Goal: Information Seeking & Learning: Learn about a topic

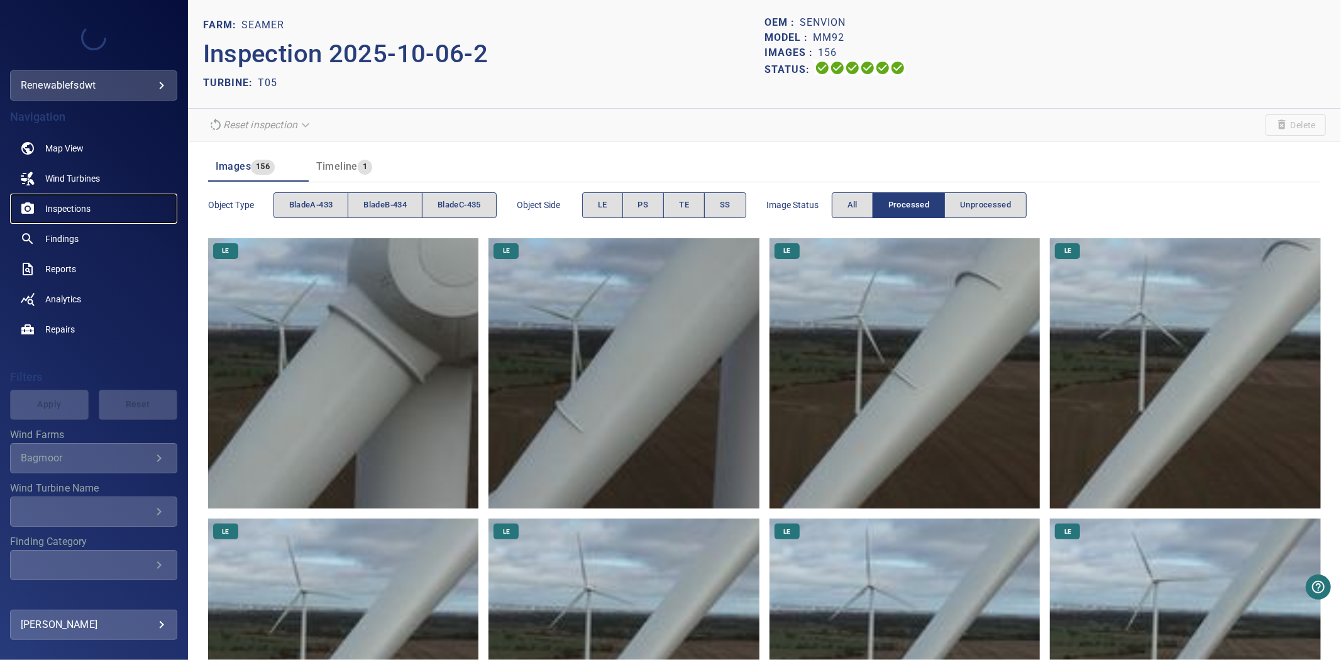
click at [83, 204] on span "Inspections" at bounding box center [67, 208] width 45 height 13
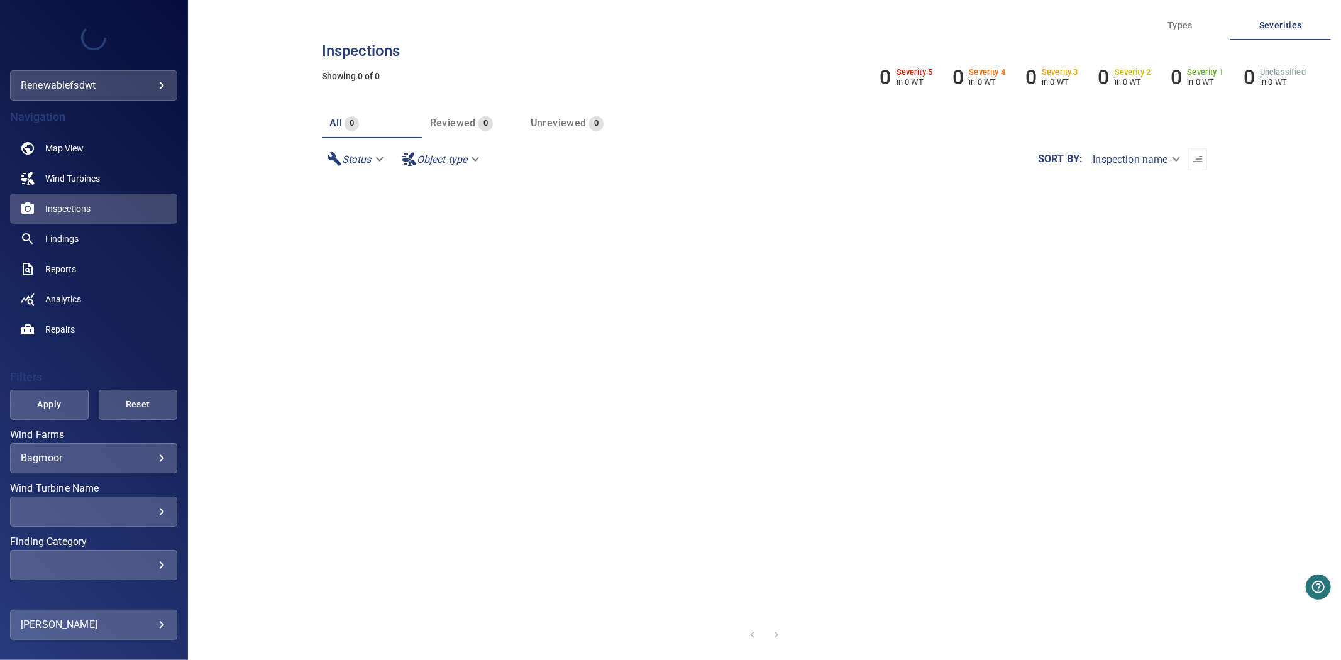
click at [135, 461] on body "**********" at bounding box center [670, 330] width 1341 height 660
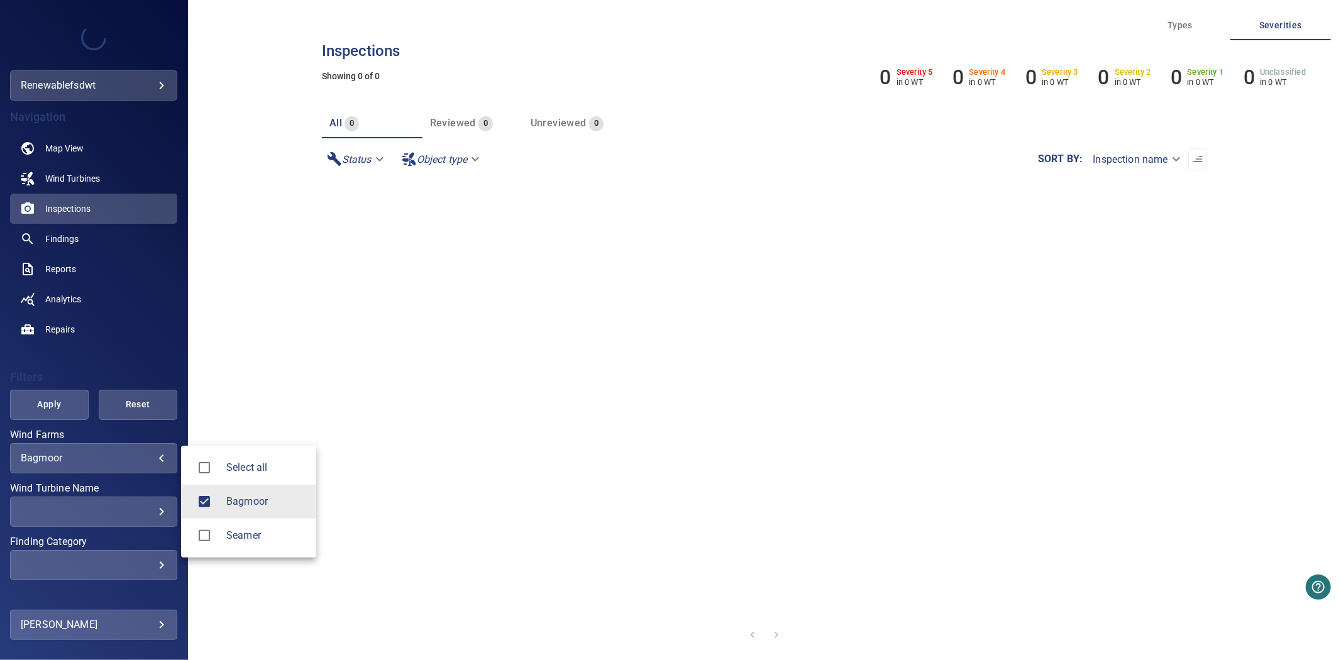
click at [222, 528] on div at bounding box center [208, 535] width 35 height 26
drag, startPoint x: 224, startPoint y: 500, endPoint x: 221, endPoint y: 494, distance: 7.6
click at [224, 500] on div at bounding box center [208, 502] width 35 height 26
type input "******"
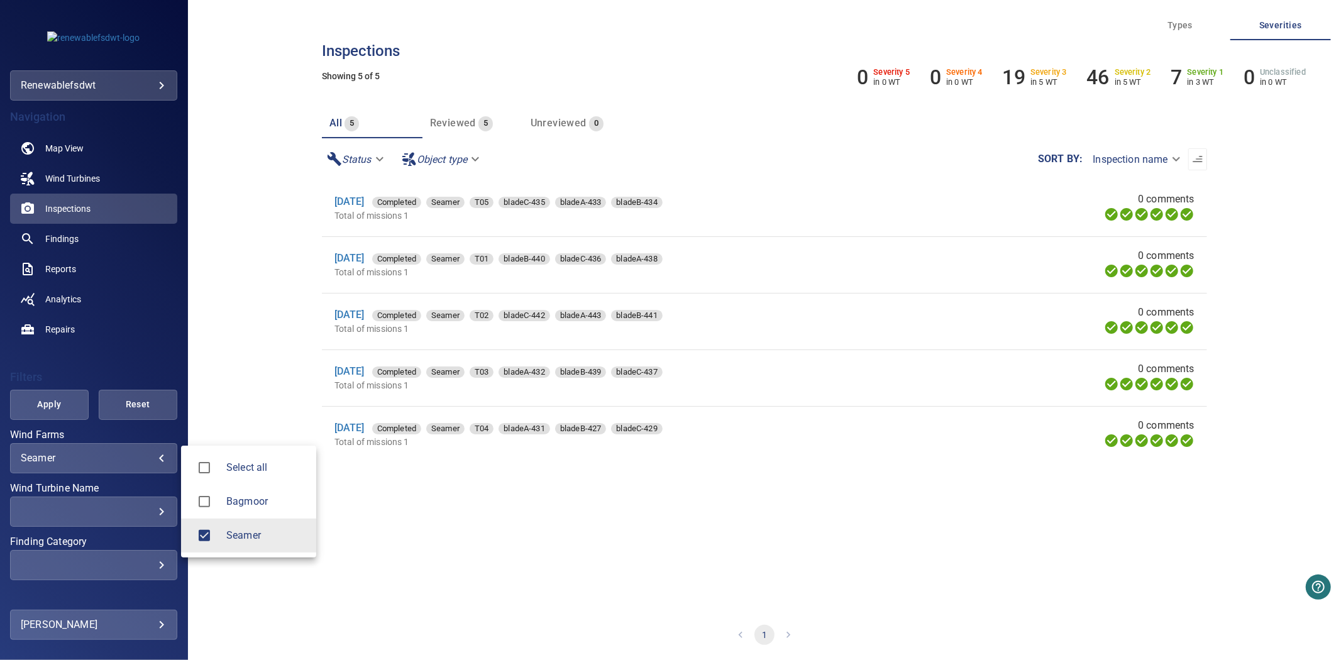
click at [61, 405] on div at bounding box center [670, 330] width 1341 height 660
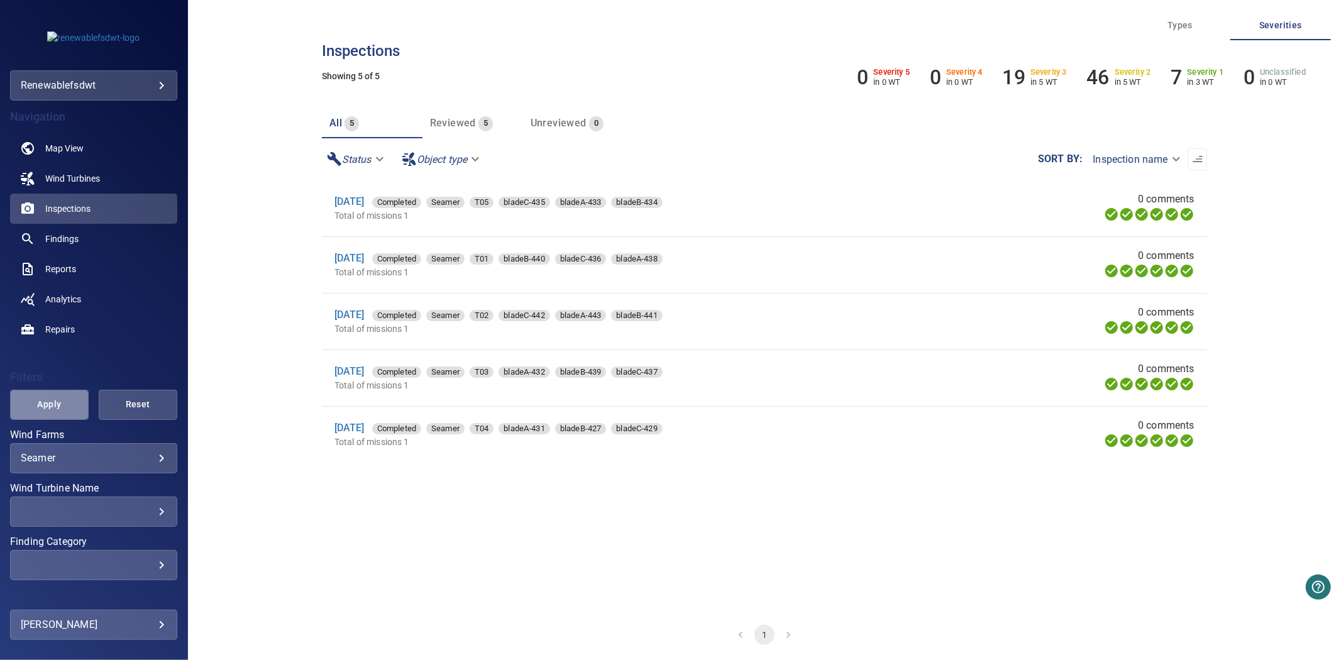
click at [60, 405] on span "Apply" at bounding box center [49, 405] width 47 height 16
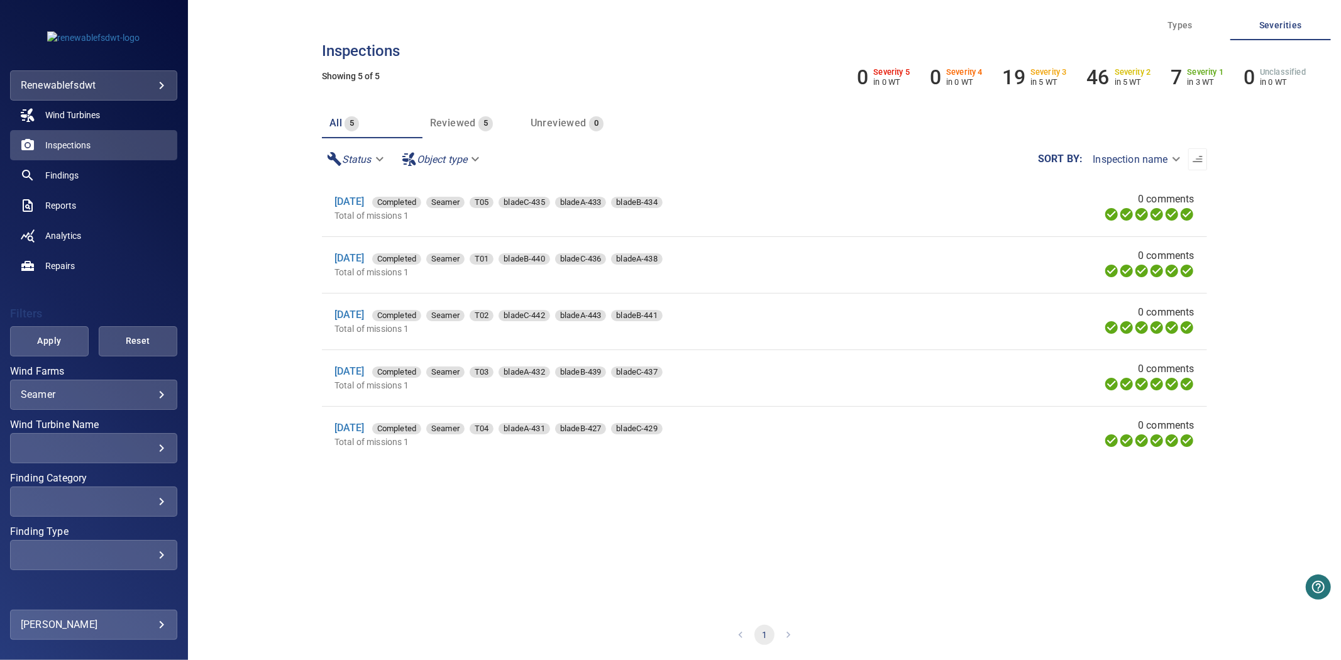
scroll to position [95, 0]
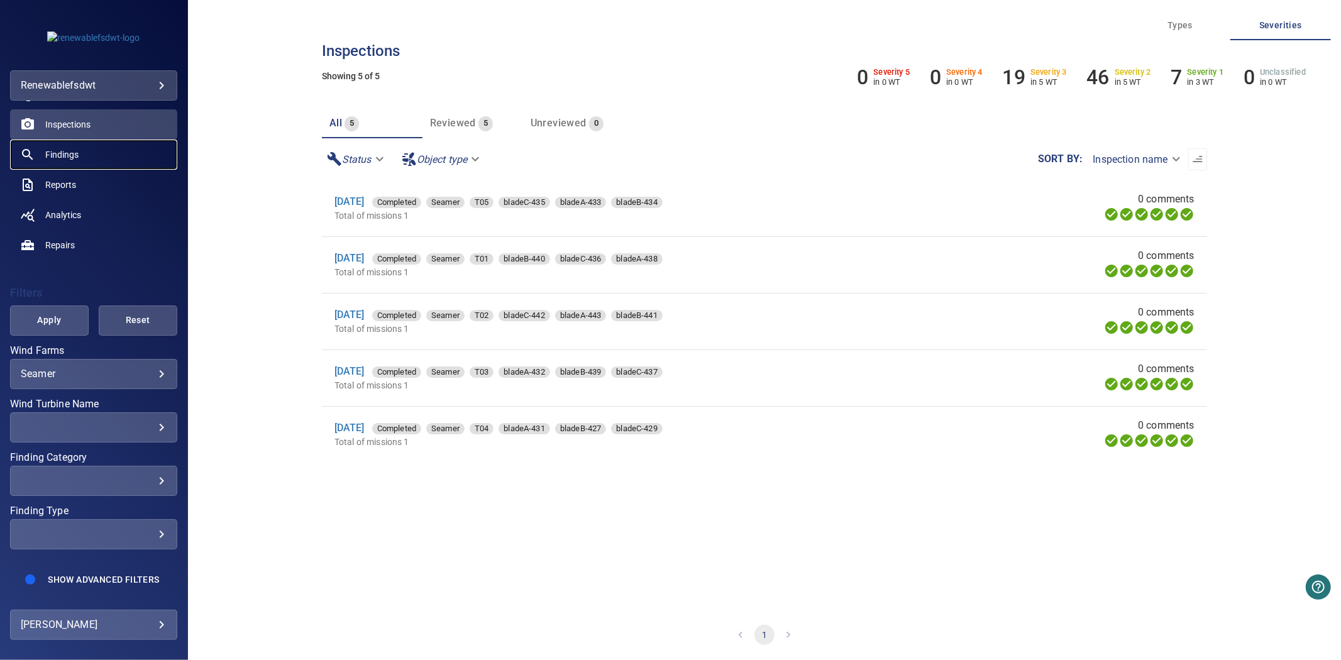
click at [72, 151] on link "Findings" at bounding box center [93, 155] width 167 height 30
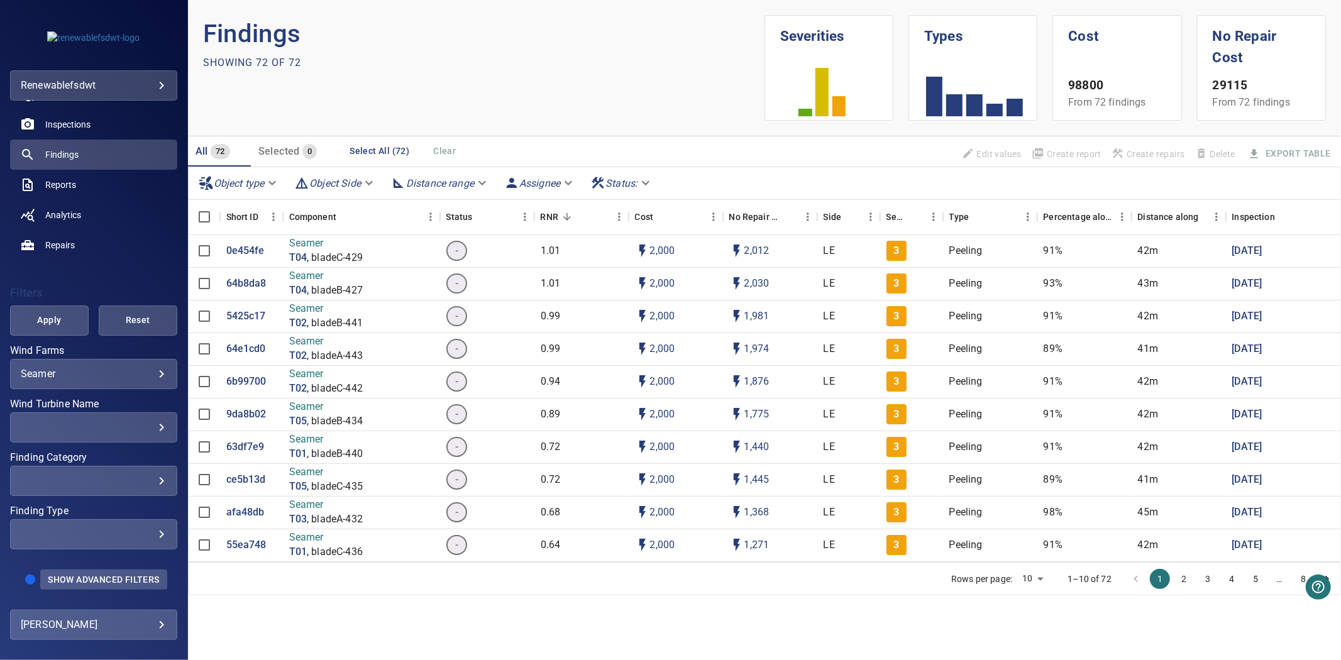
click at [86, 575] on span "Show Advanced Filters" at bounding box center [103, 580] width 111 height 10
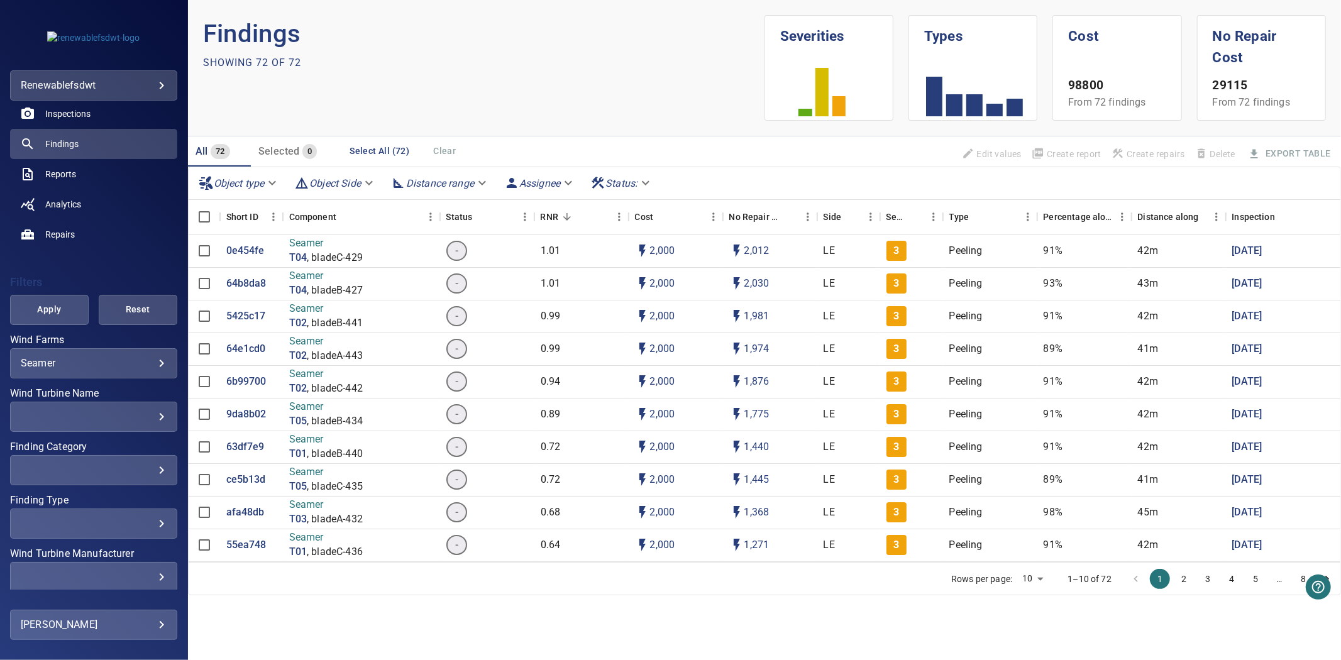
scroll to position [265, 0]
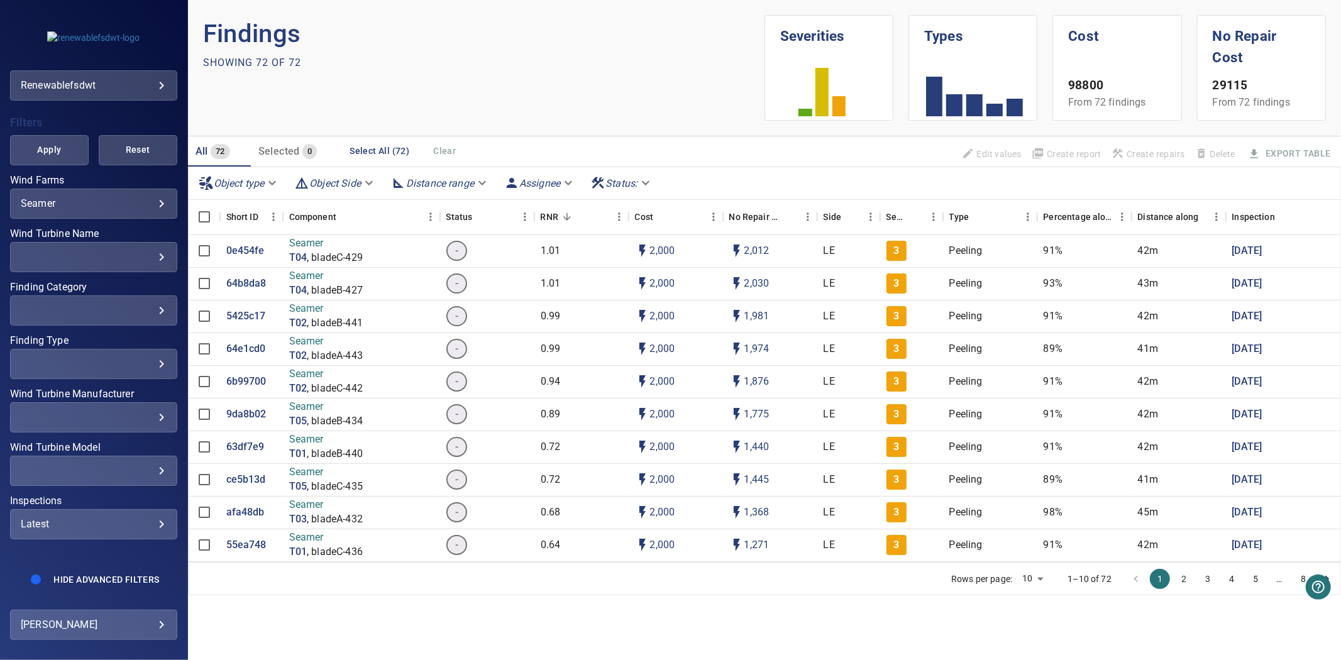
click at [114, 509] on div "Latest ****** ​" at bounding box center [93, 524] width 167 height 30
type input "****"
click at [60, 141] on div "Inspections" at bounding box center [670, 330] width 1341 height 660
click at [52, 142] on span "Apply" at bounding box center [49, 150] width 47 height 16
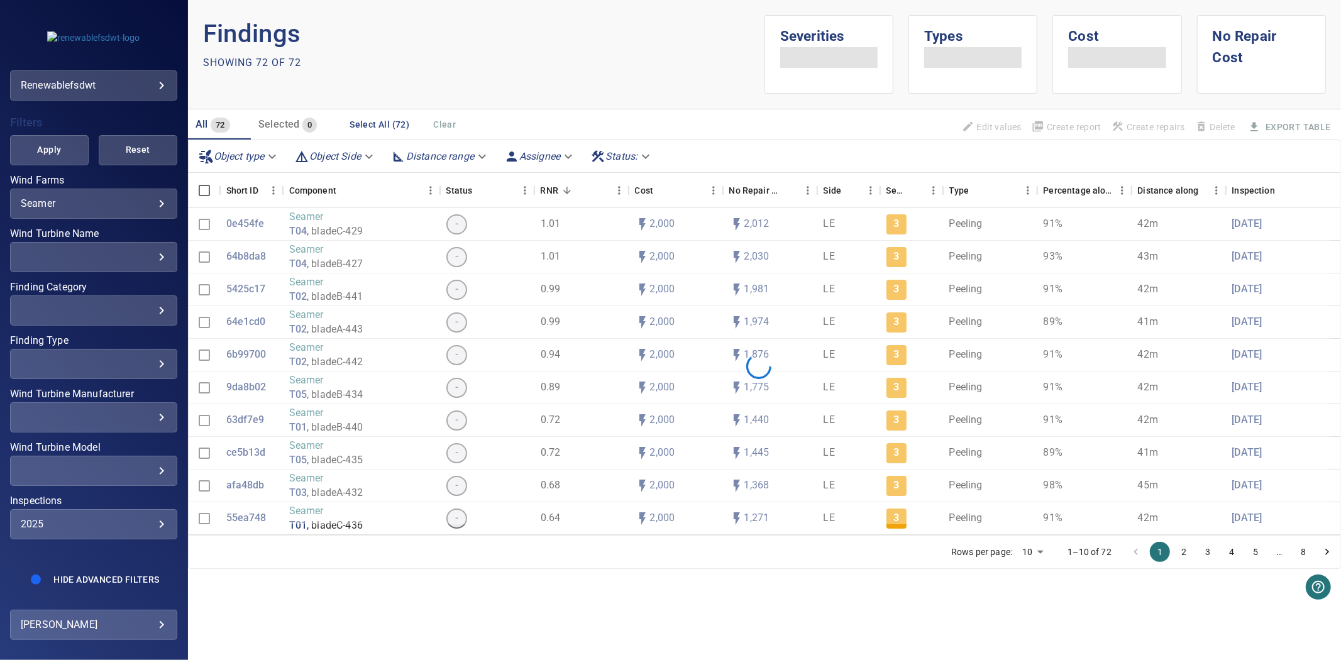
click at [121, 349] on div "​ ​" at bounding box center [93, 364] width 167 height 30
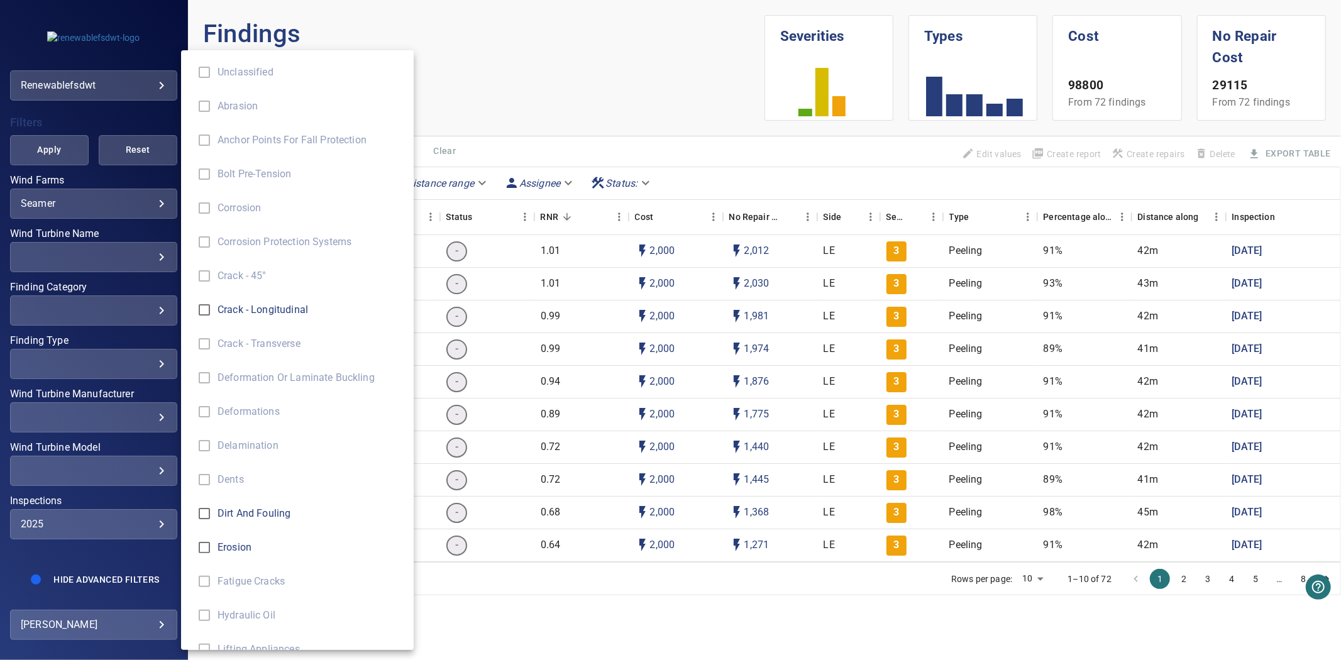
click at [117, 308] on div "Finding Type" at bounding box center [670, 330] width 1341 height 660
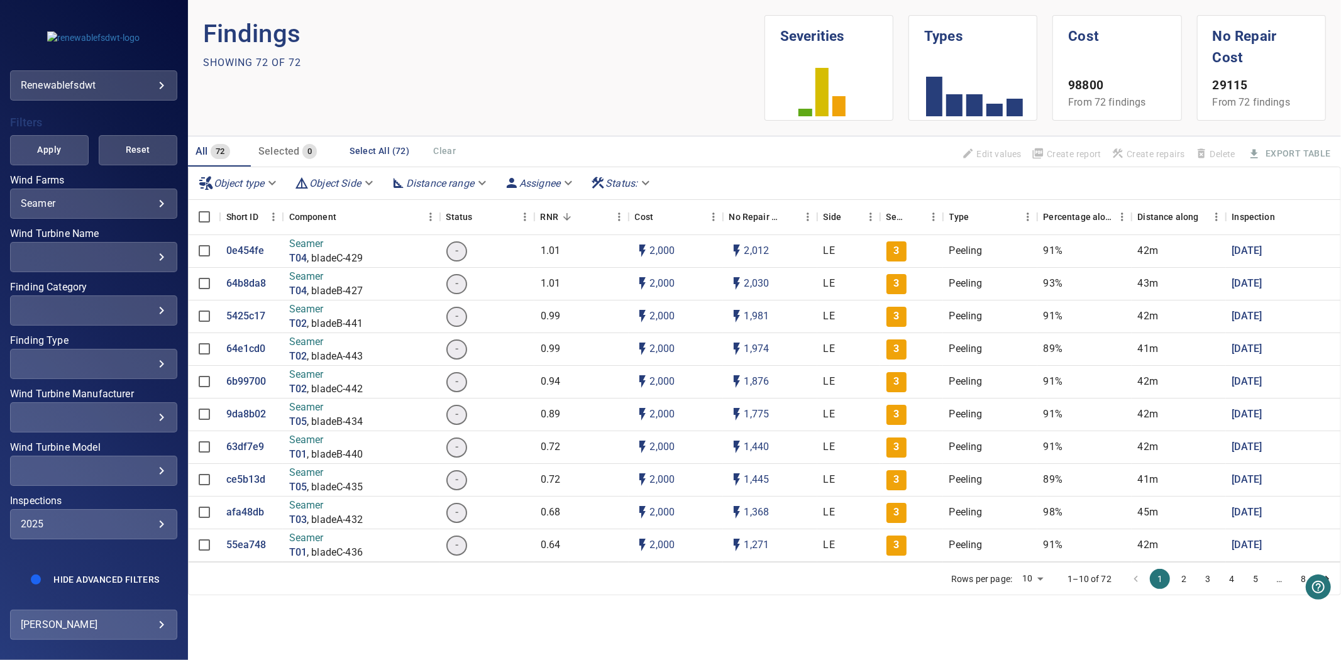
click at [116, 304] on div "Unclassified Abrasion Anchor Points for Fall Protection Bolt Pre-tension Corros…" at bounding box center [670, 330] width 1341 height 660
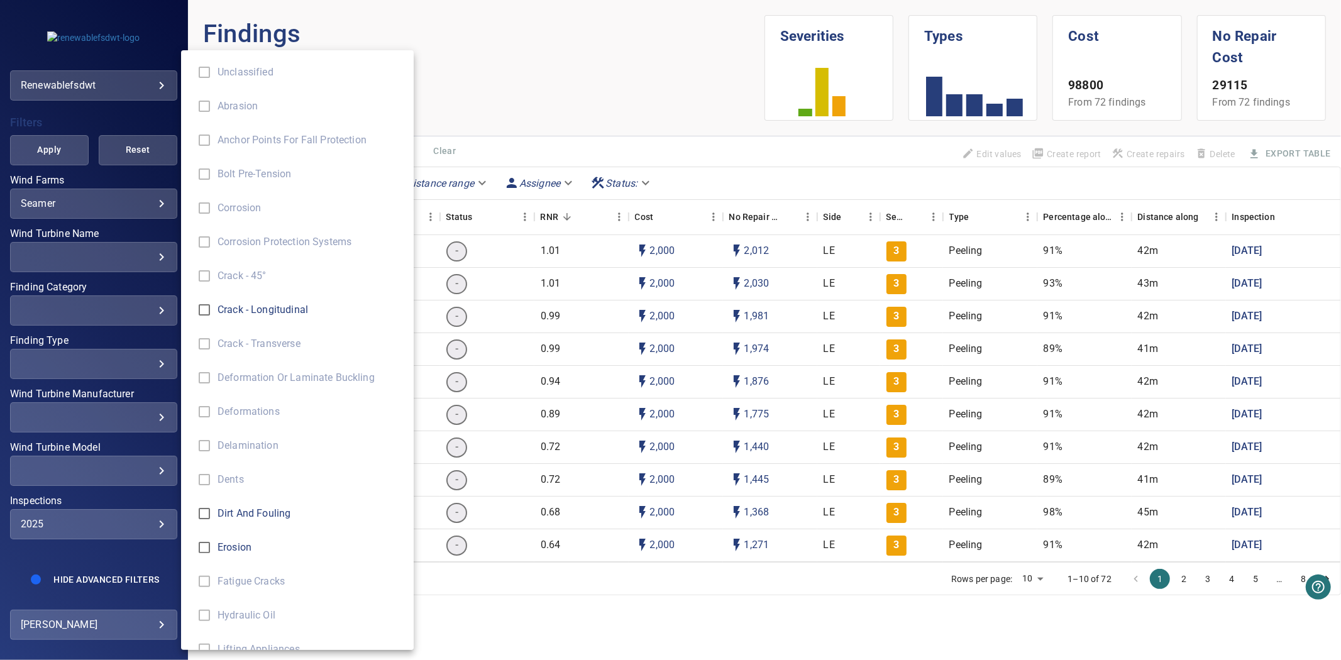
click at [116, 304] on div "Finding Type" at bounding box center [670, 330] width 1341 height 660
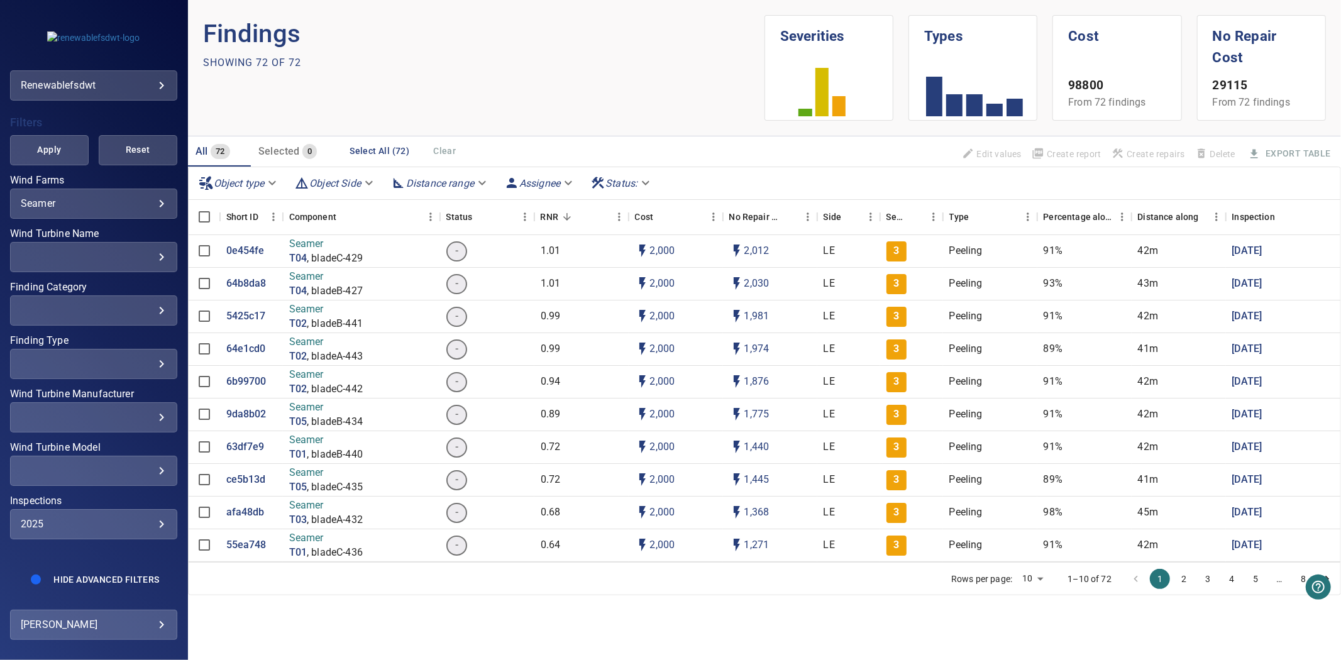
click at [109, 262] on div "Wind Farms Seamer ****** ​ Wind Turbine Name ​ ​ Finding Category ​ ​ Finding T…" at bounding box center [93, 367] width 167 height 384
click at [109, 253] on div "​ ​" at bounding box center [93, 257] width 167 height 30
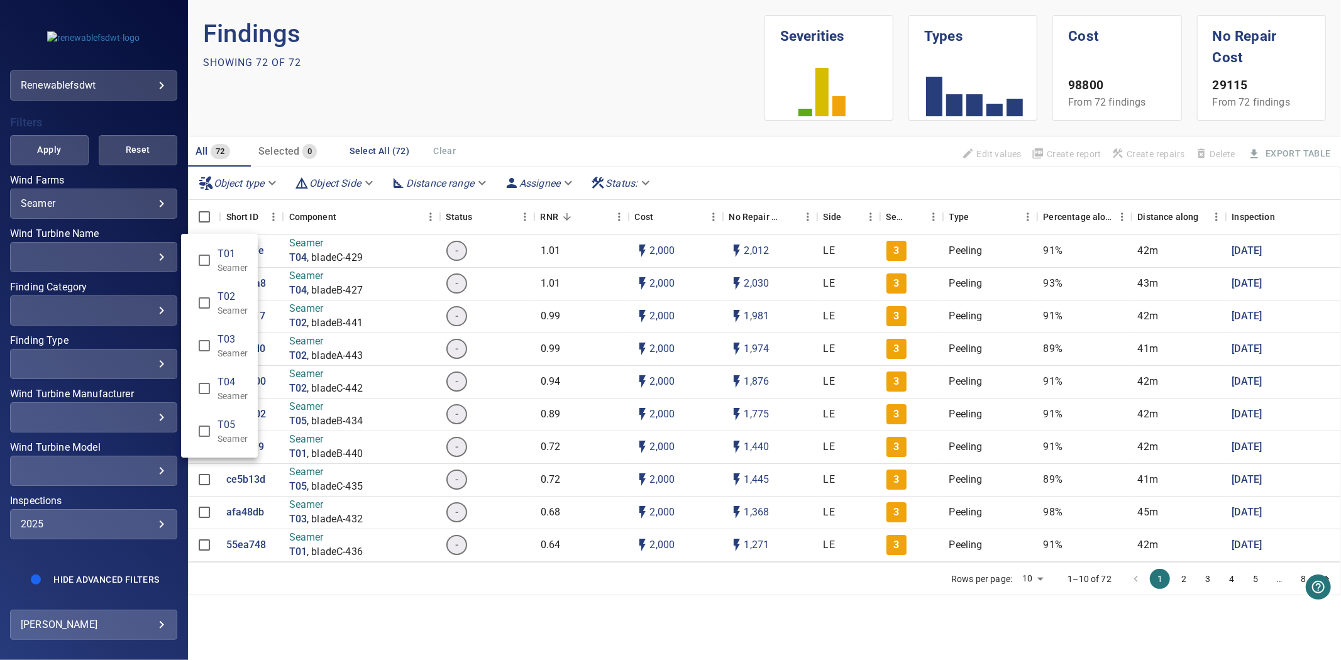
click at [91, 315] on div "Wind Turbine Name" at bounding box center [670, 330] width 1341 height 660
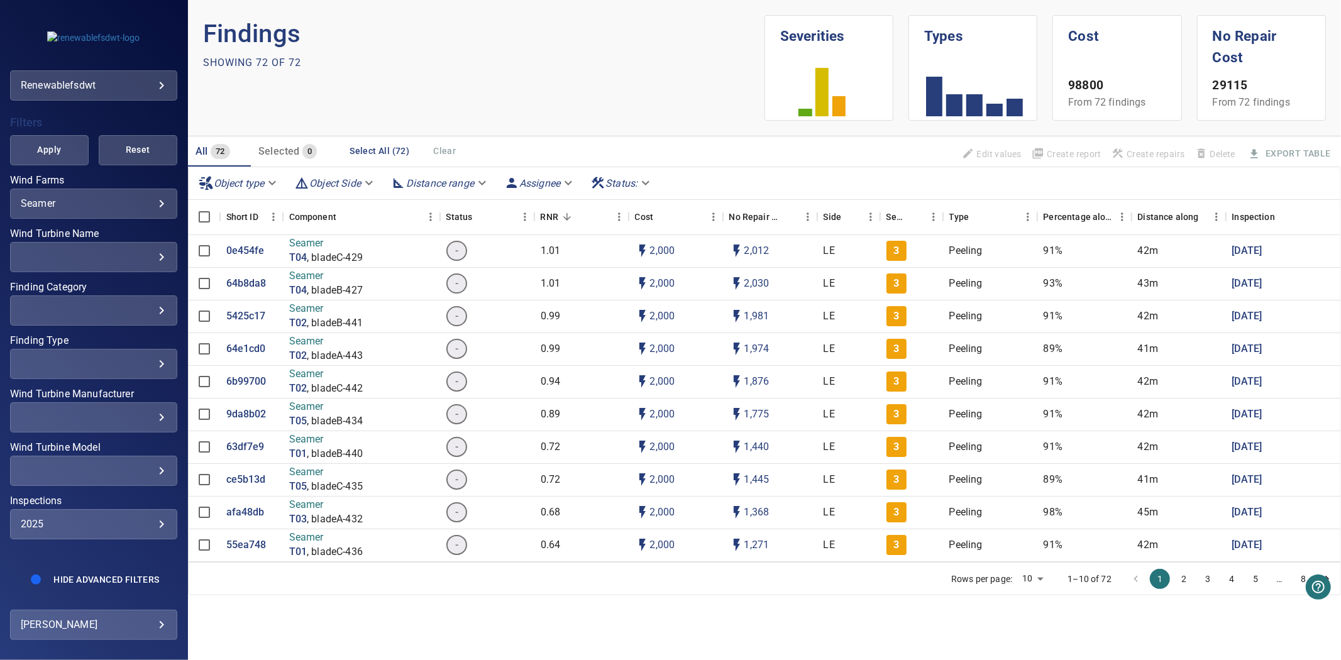
click at [96, 304] on div "​" at bounding box center [94, 310] width 146 height 12
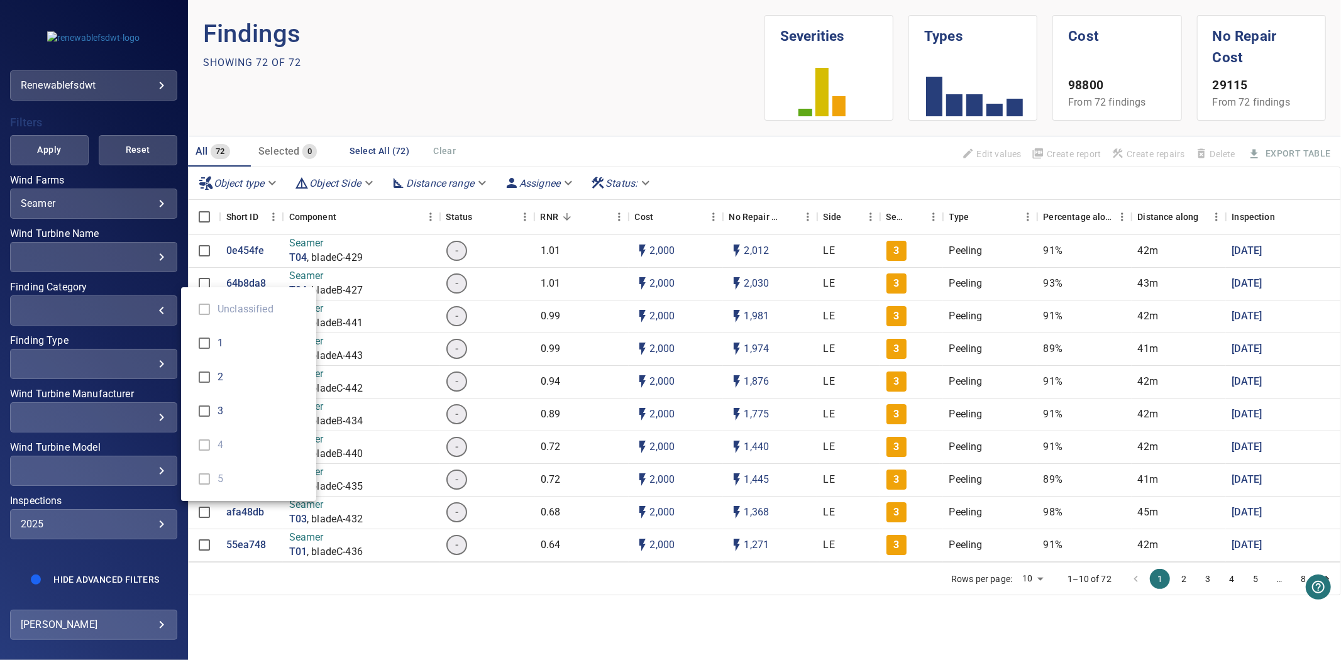
type input "*"
click at [77, 148] on div "Finding Category" at bounding box center [670, 330] width 1341 height 660
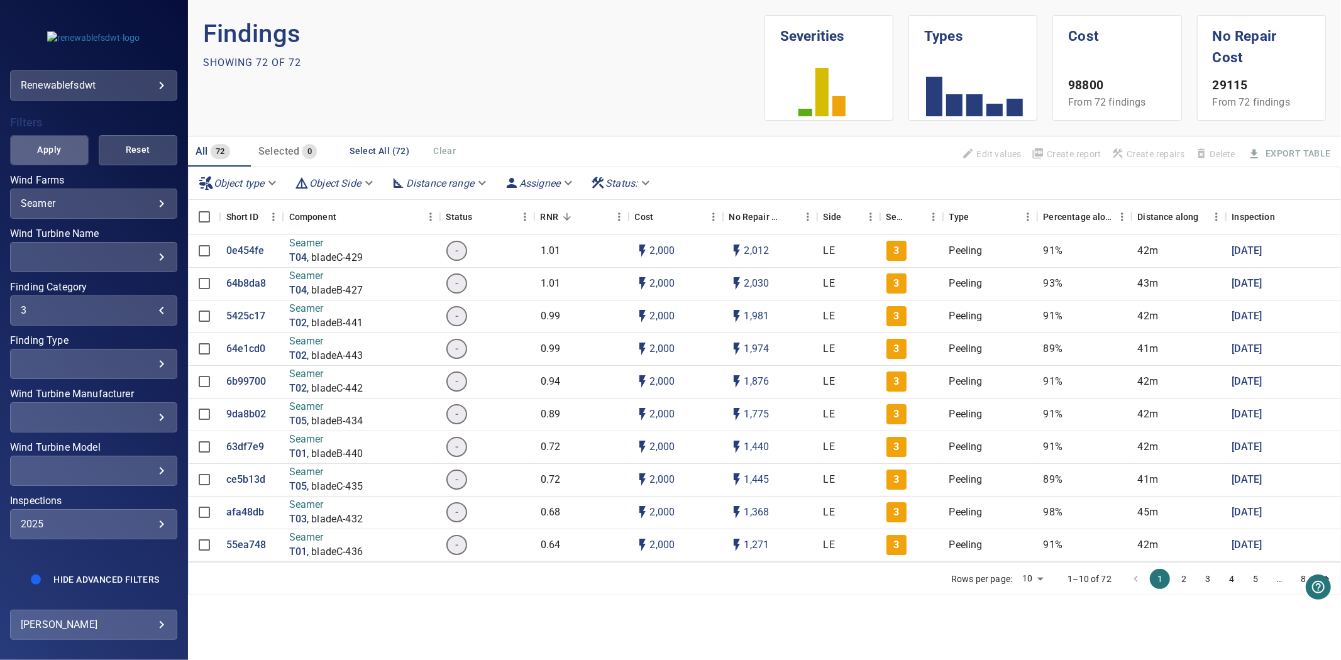
click at [67, 143] on button "Apply" at bounding box center [49, 150] width 79 height 30
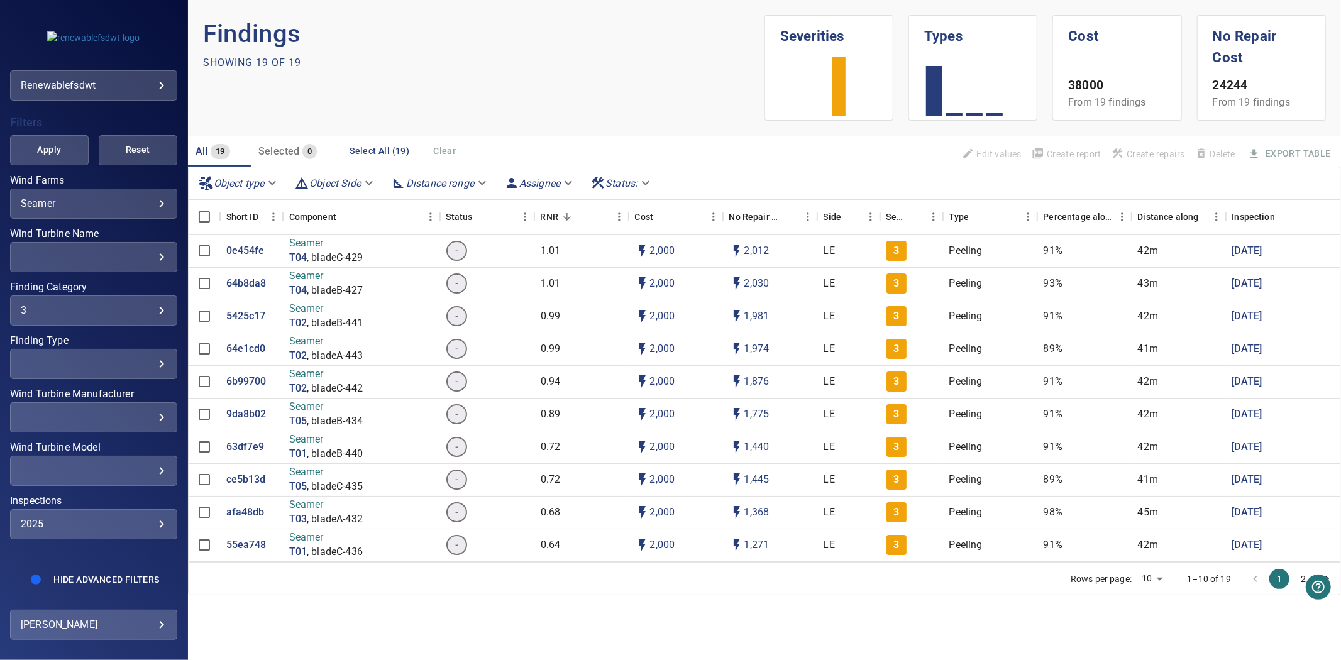
click at [141, 358] on div "​" at bounding box center [94, 364] width 146 height 12
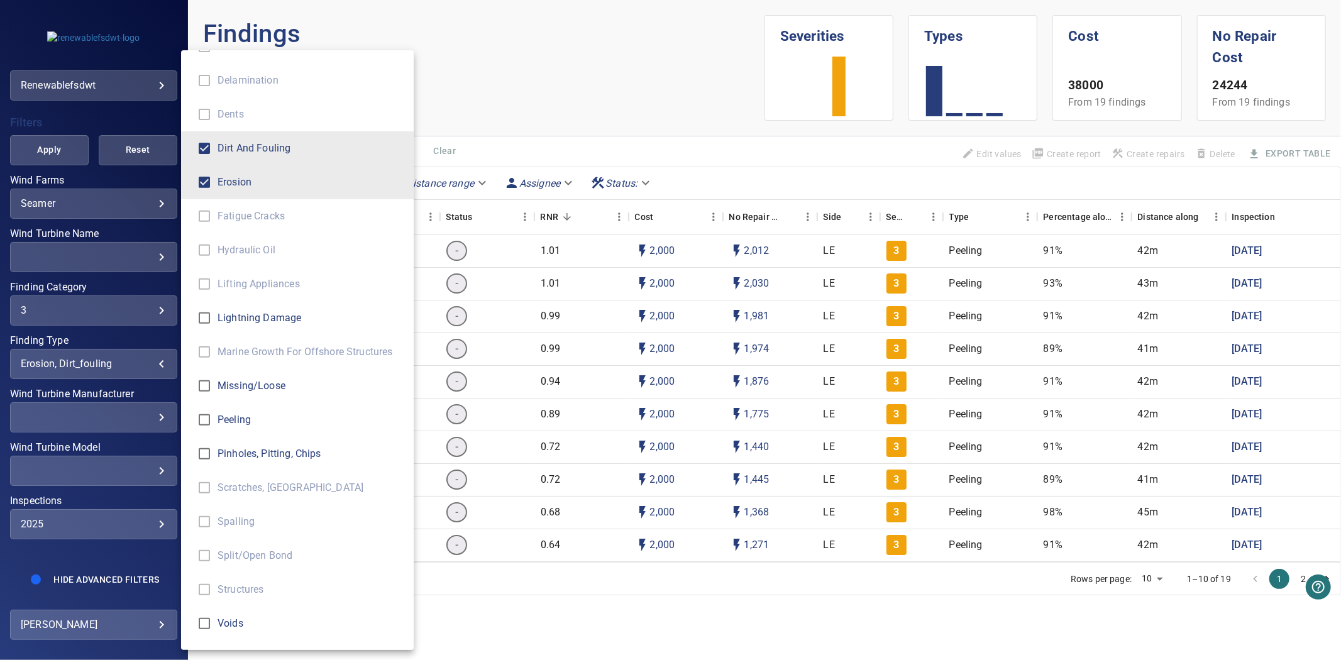
scroll to position [394, 0]
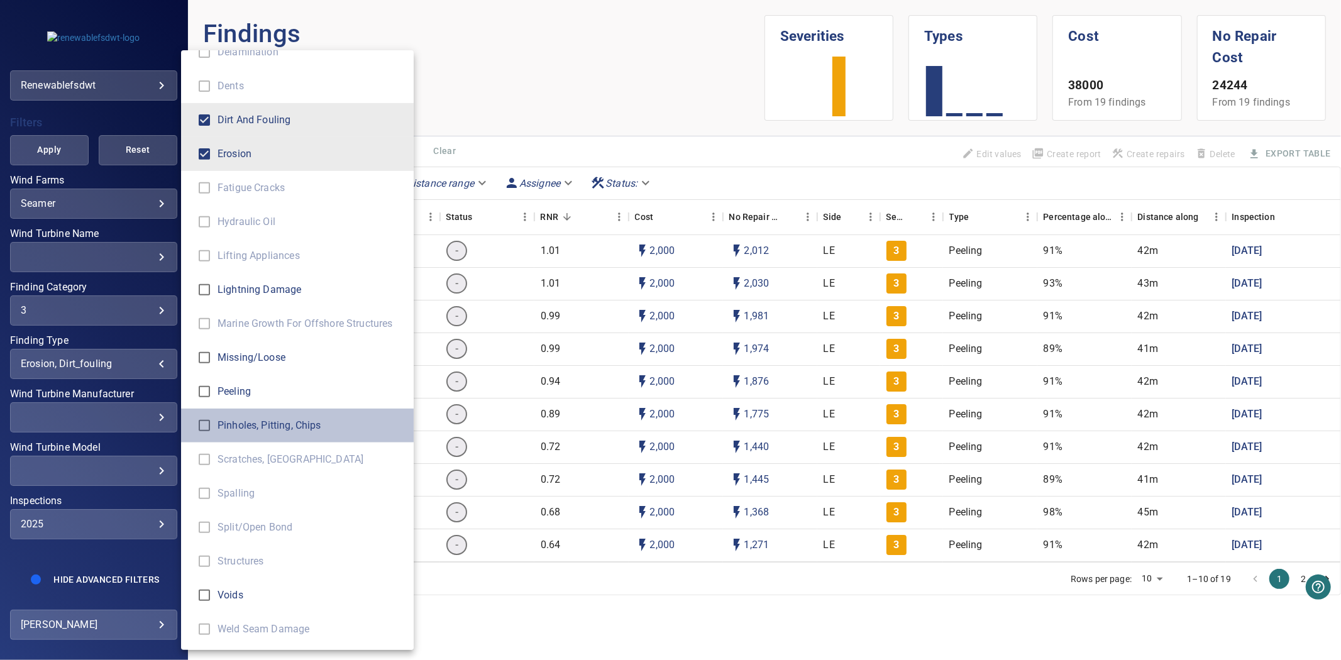
click at [227, 426] on span "Pinholes, Pitting, Chips" at bounding box center [311, 425] width 186 height 15
type input "**********"
click at [62, 140] on div "Finding Type" at bounding box center [670, 330] width 1341 height 660
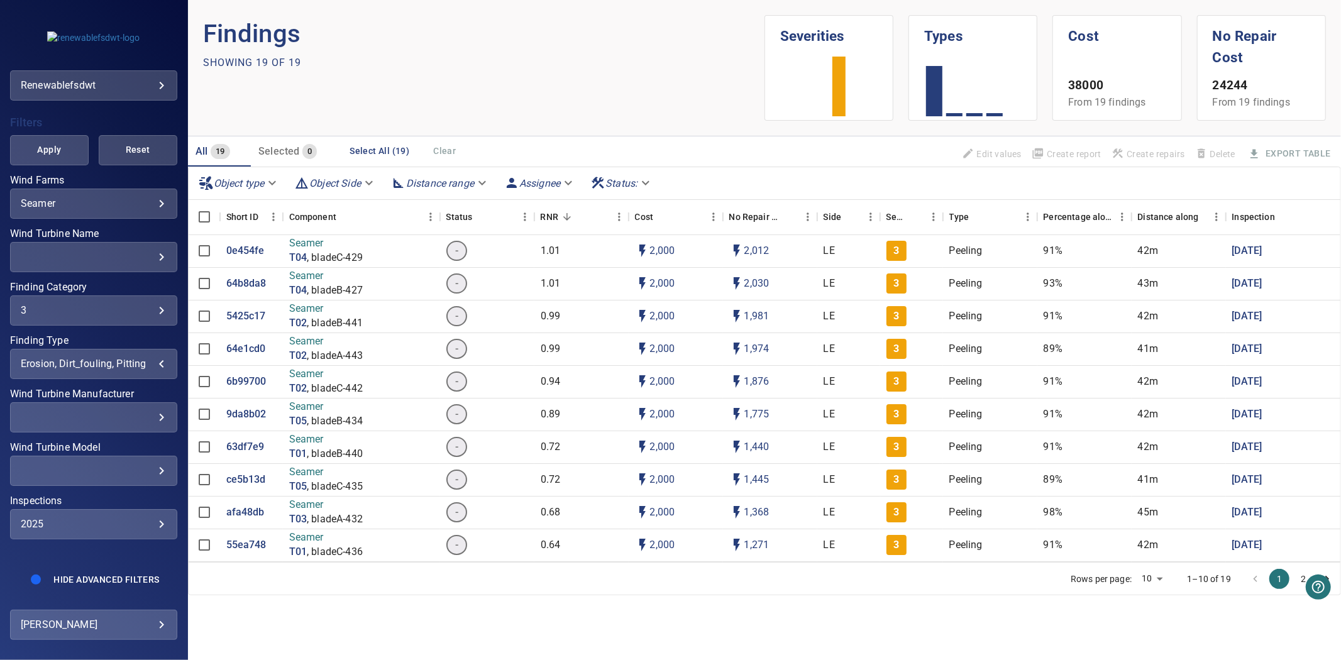
click at [57, 142] on span "Apply" at bounding box center [49, 150] width 47 height 16
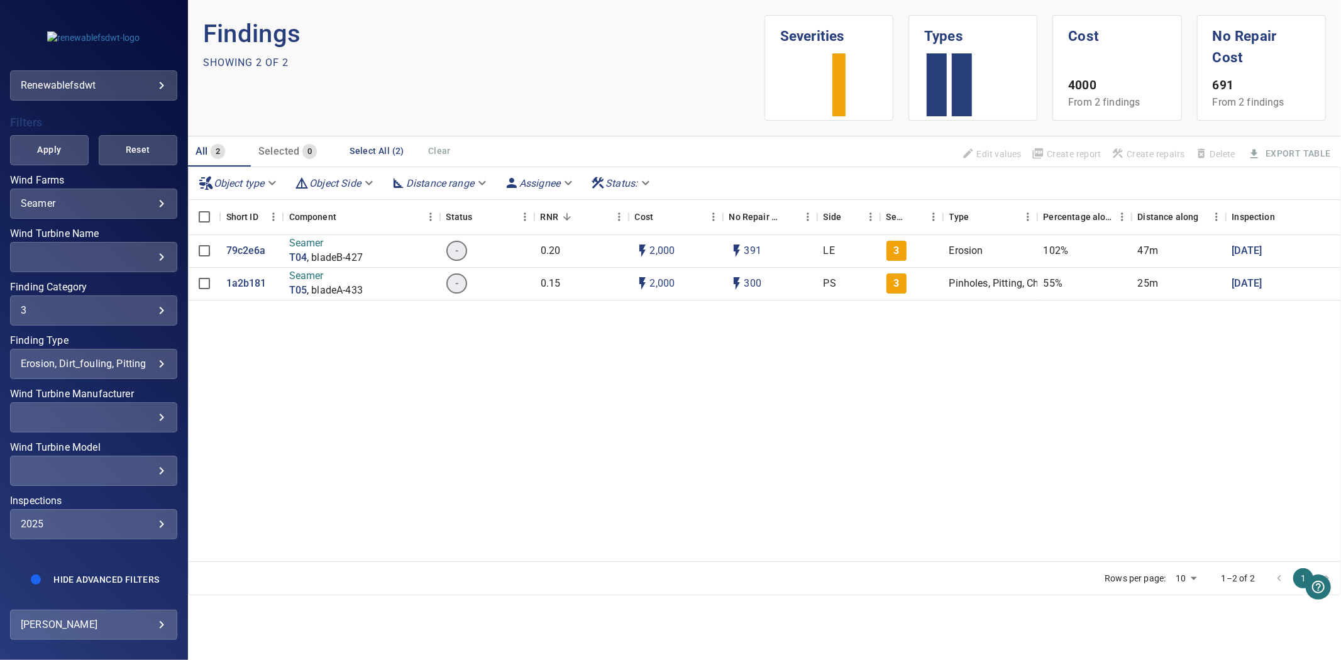
click at [147, 358] on div "erosion, dirt_fouling, pitting" at bounding box center [94, 364] width 146 height 12
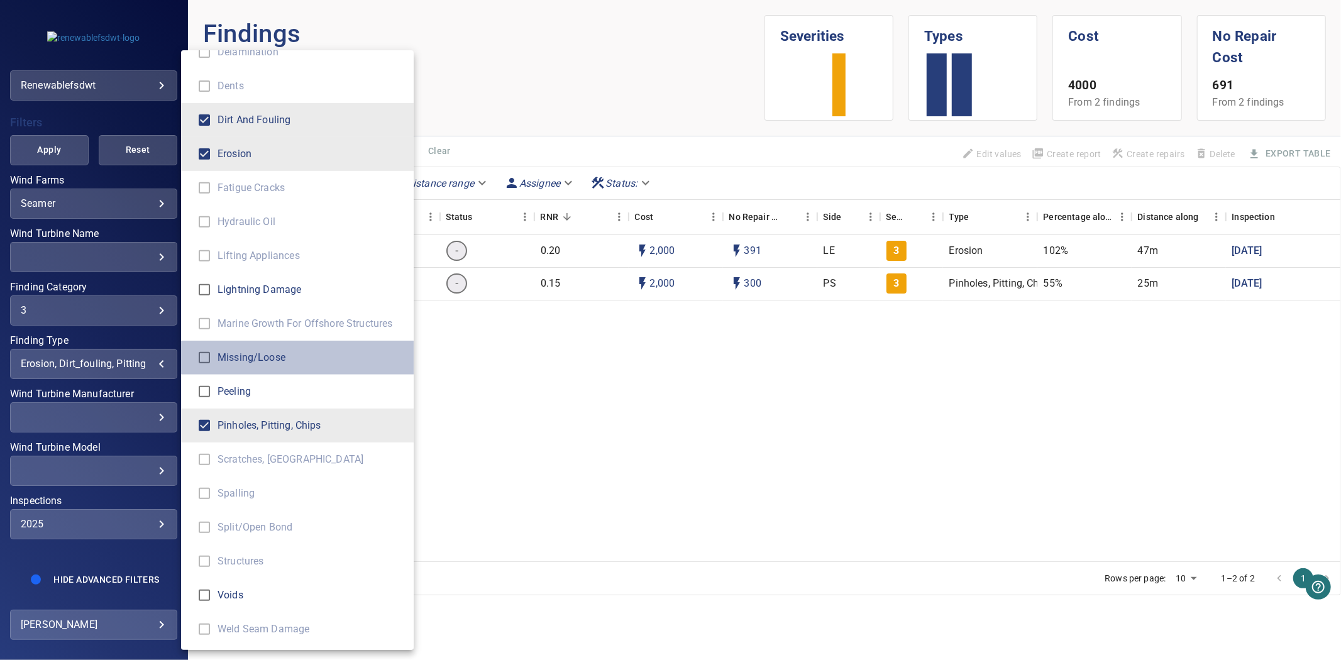
click at [235, 365] on li "Missing/loose" at bounding box center [297, 358] width 233 height 34
click at [240, 590] on span "Voids" at bounding box center [311, 595] width 186 height 15
type input "**********"
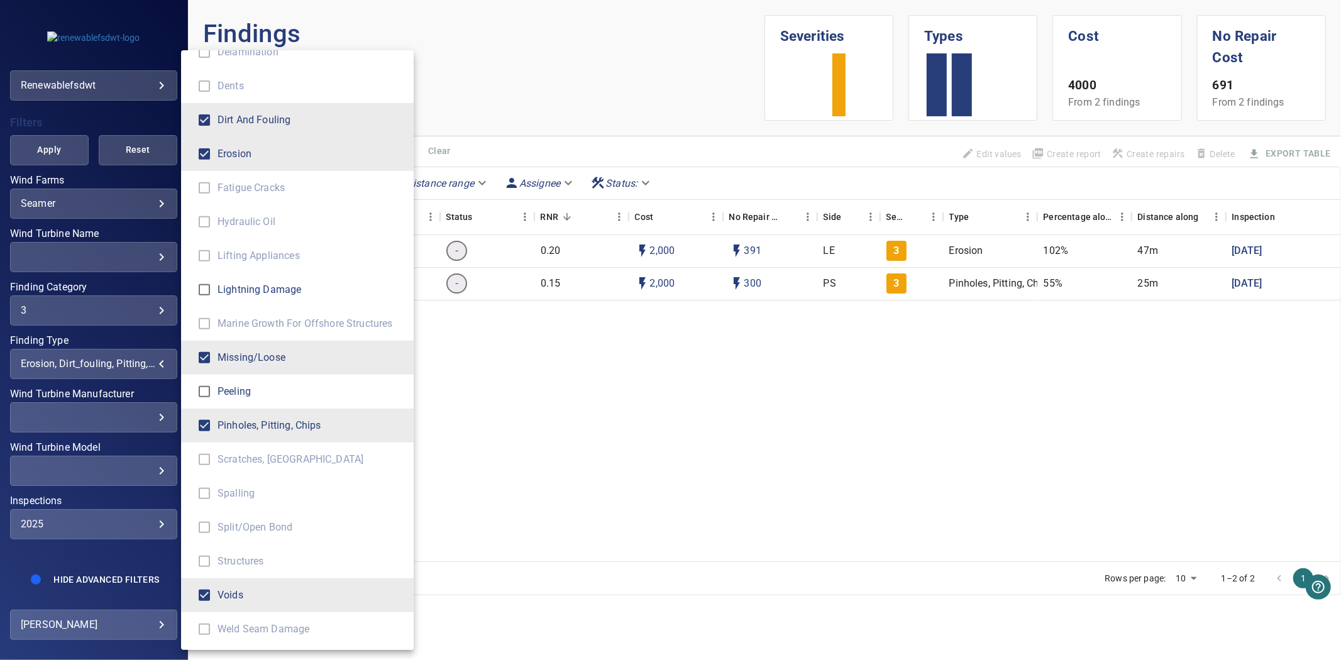
click at [65, 143] on div "Finding Type" at bounding box center [670, 330] width 1341 height 660
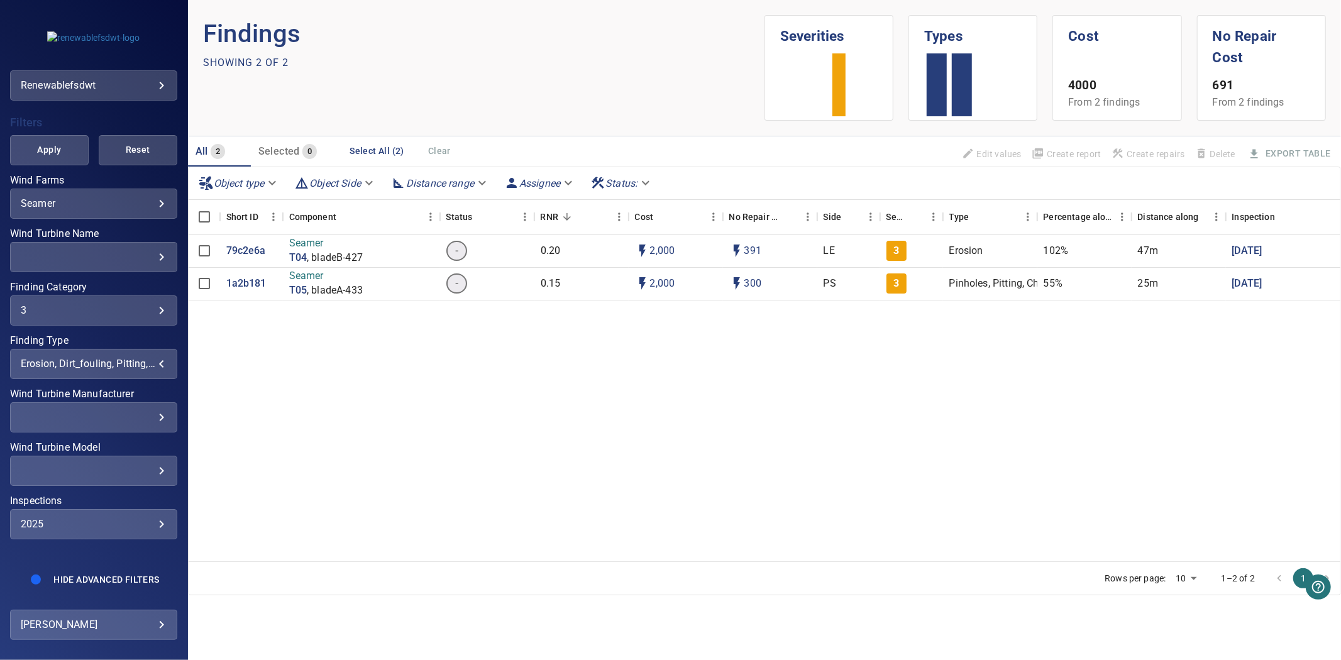
click at [60, 142] on span "Apply" at bounding box center [49, 150] width 47 height 16
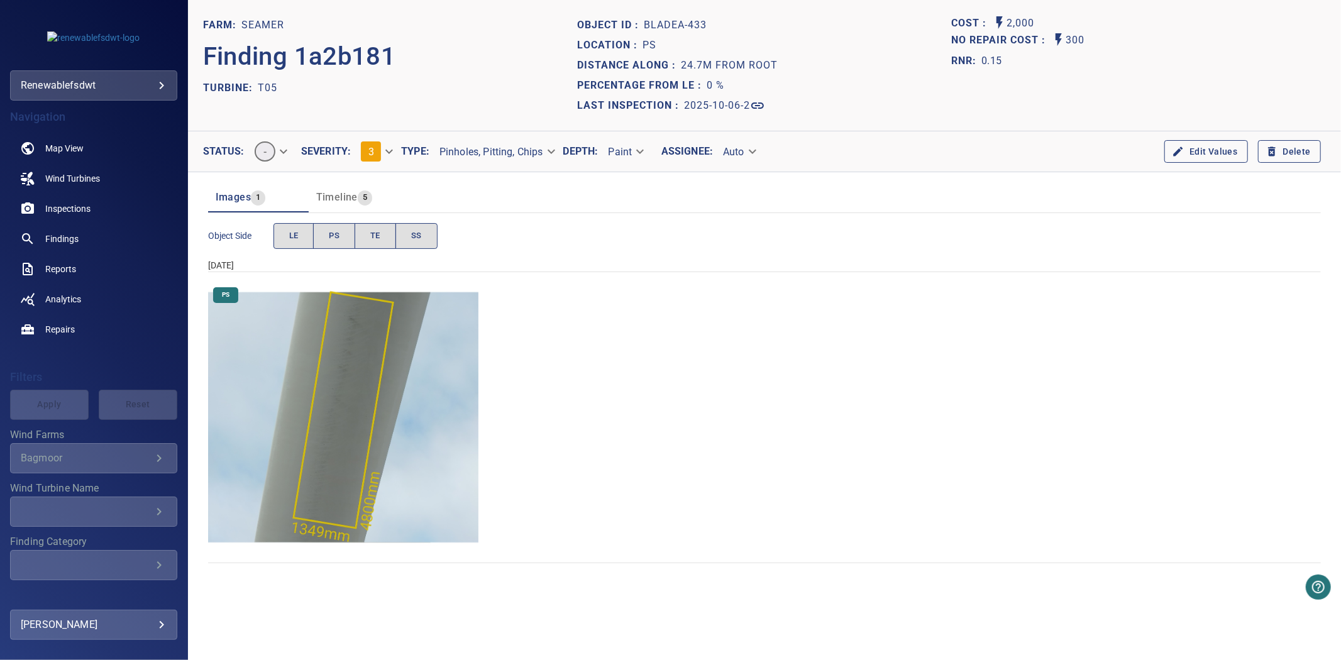
click at [385, 152] on body "**********" at bounding box center [670, 330] width 1341 height 660
click at [375, 136] on li "2" at bounding box center [389, 129] width 76 height 23
